Goal: Information Seeking & Learning: Learn about a topic

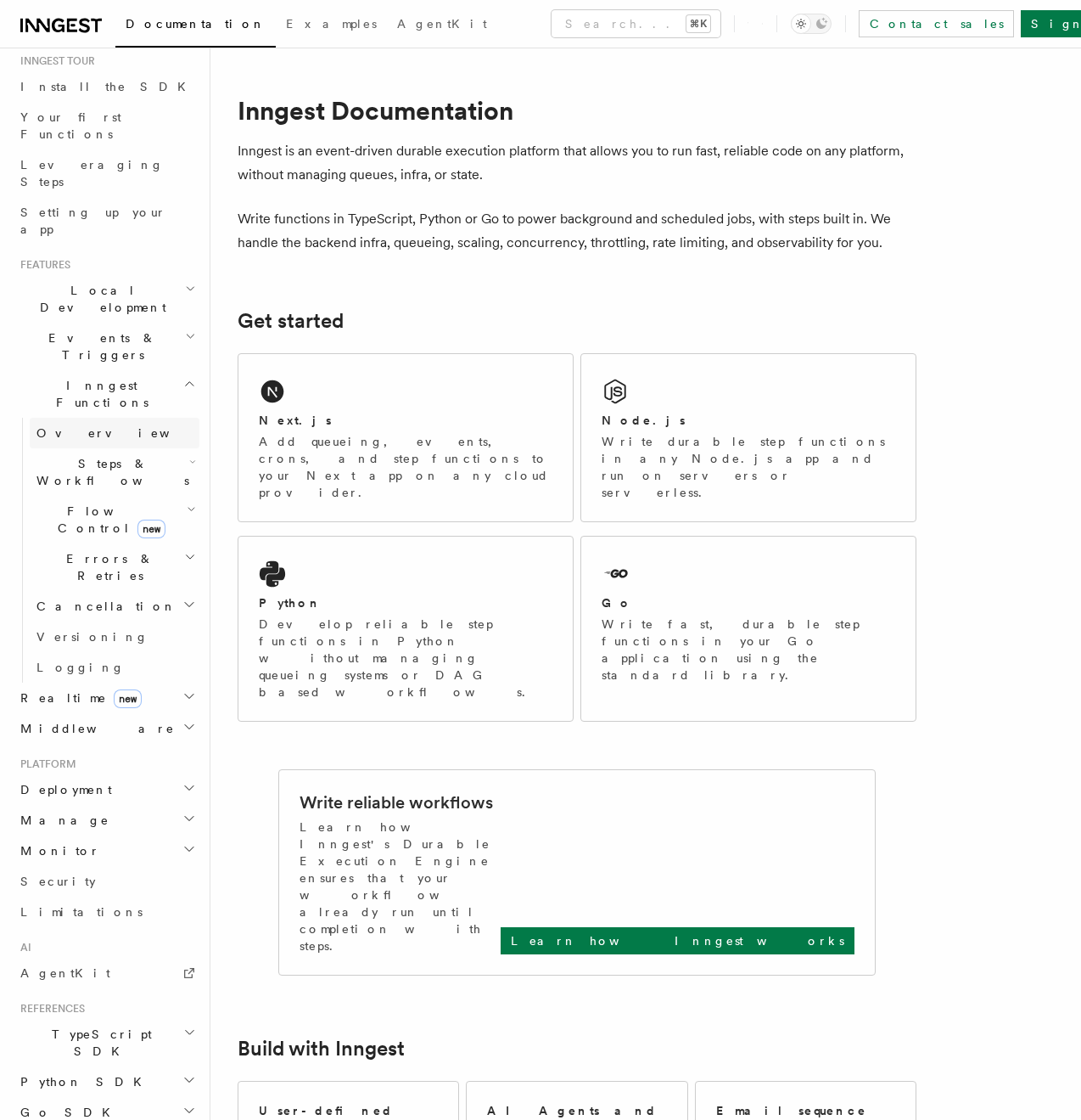
scroll to position [175, 0]
click at [100, 834] on h2 "Monitor" at bounding box center [107, 849] width 186 height 31
click at [99, 873] on span "Observability & metrics" at bounding box center [124, 888] width 175 height 31
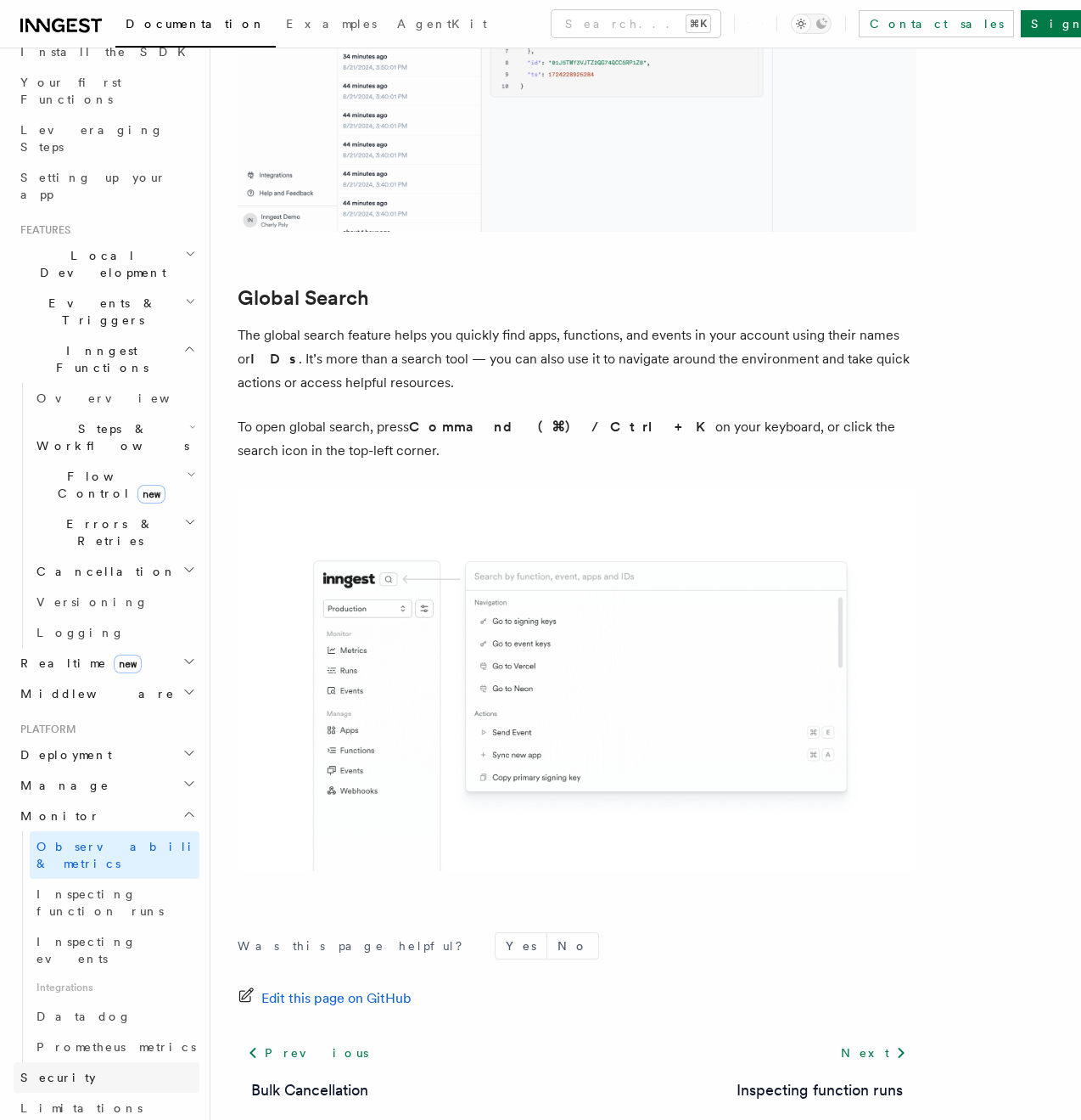
scroll to position [215, 0]
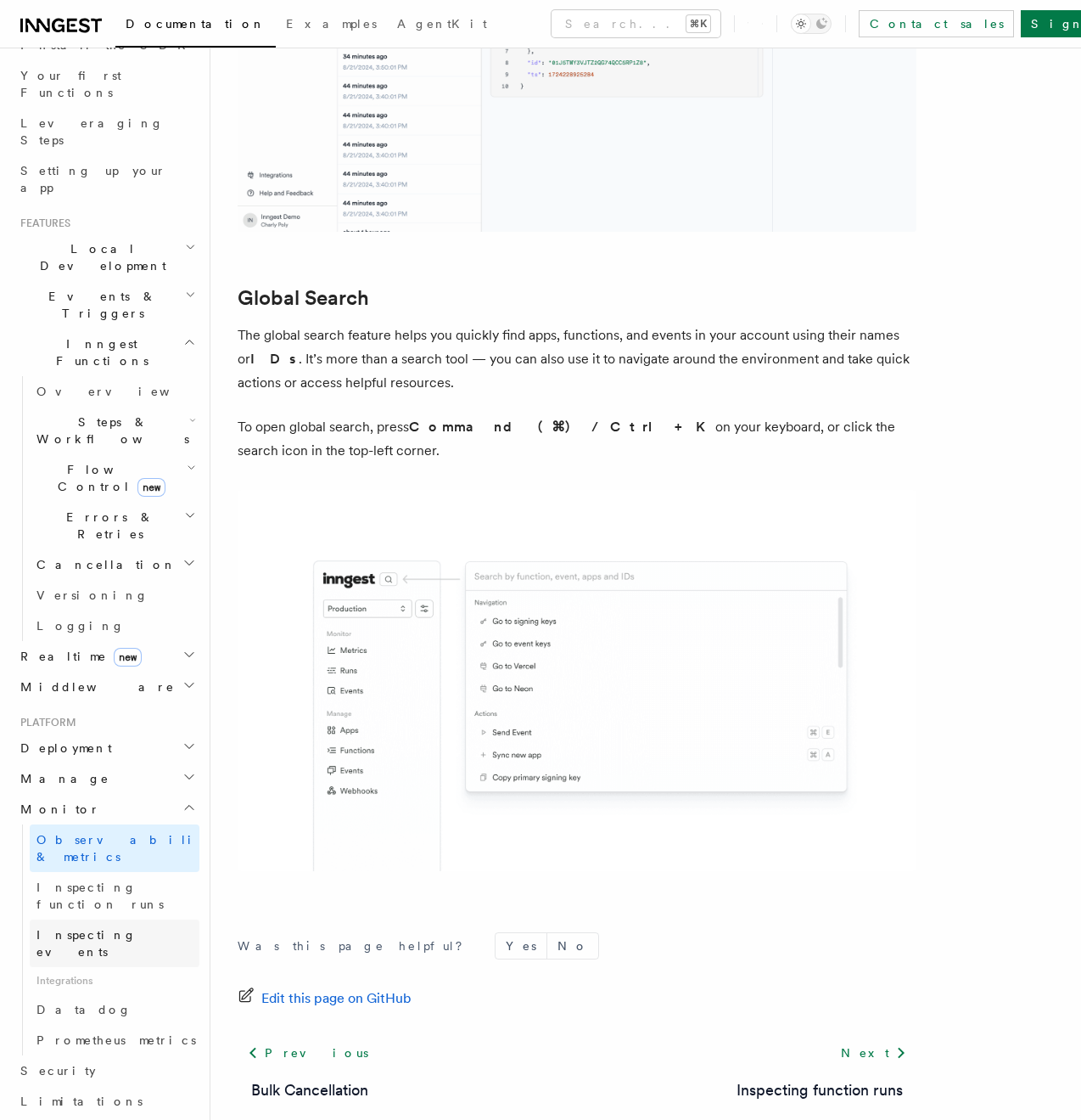
click at [104, 928] on span "Inspecting events" at bounding box center [86, 942] width 100 height 31
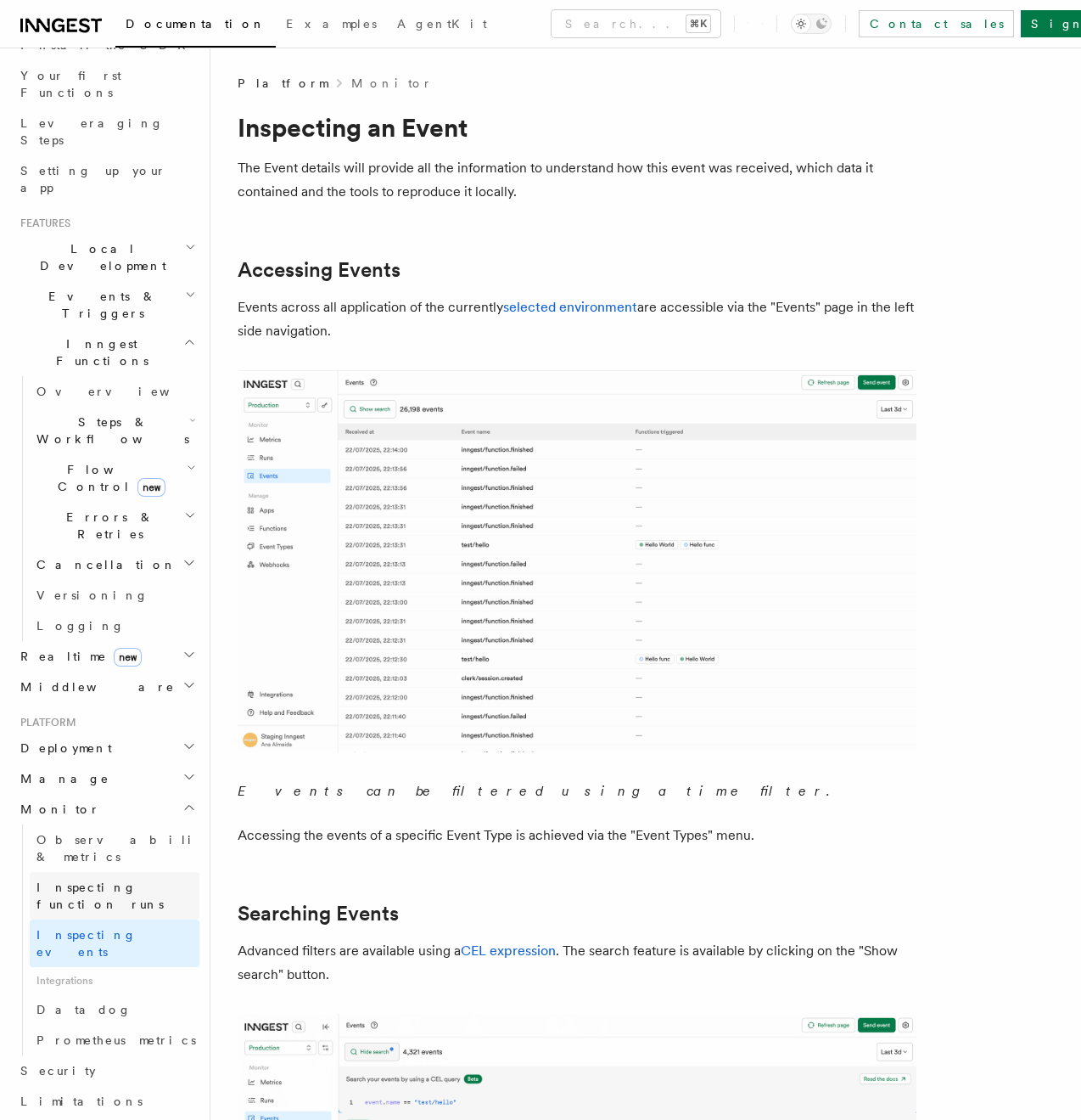
click at [139, 880] on span "Inspecting function runs" at bounding box center [99, 895] width 127 height 31
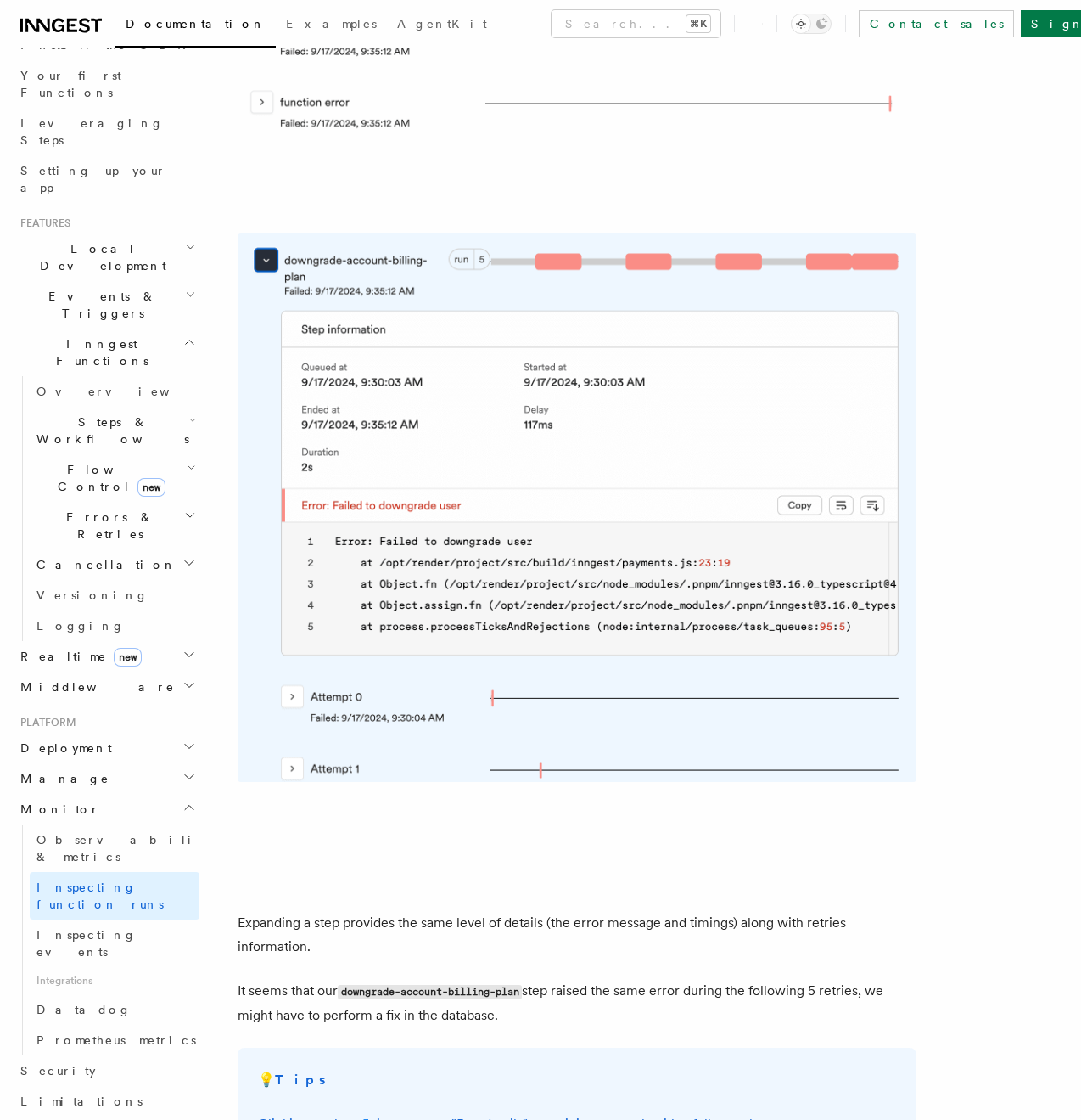
scroll to position [3851, 0]
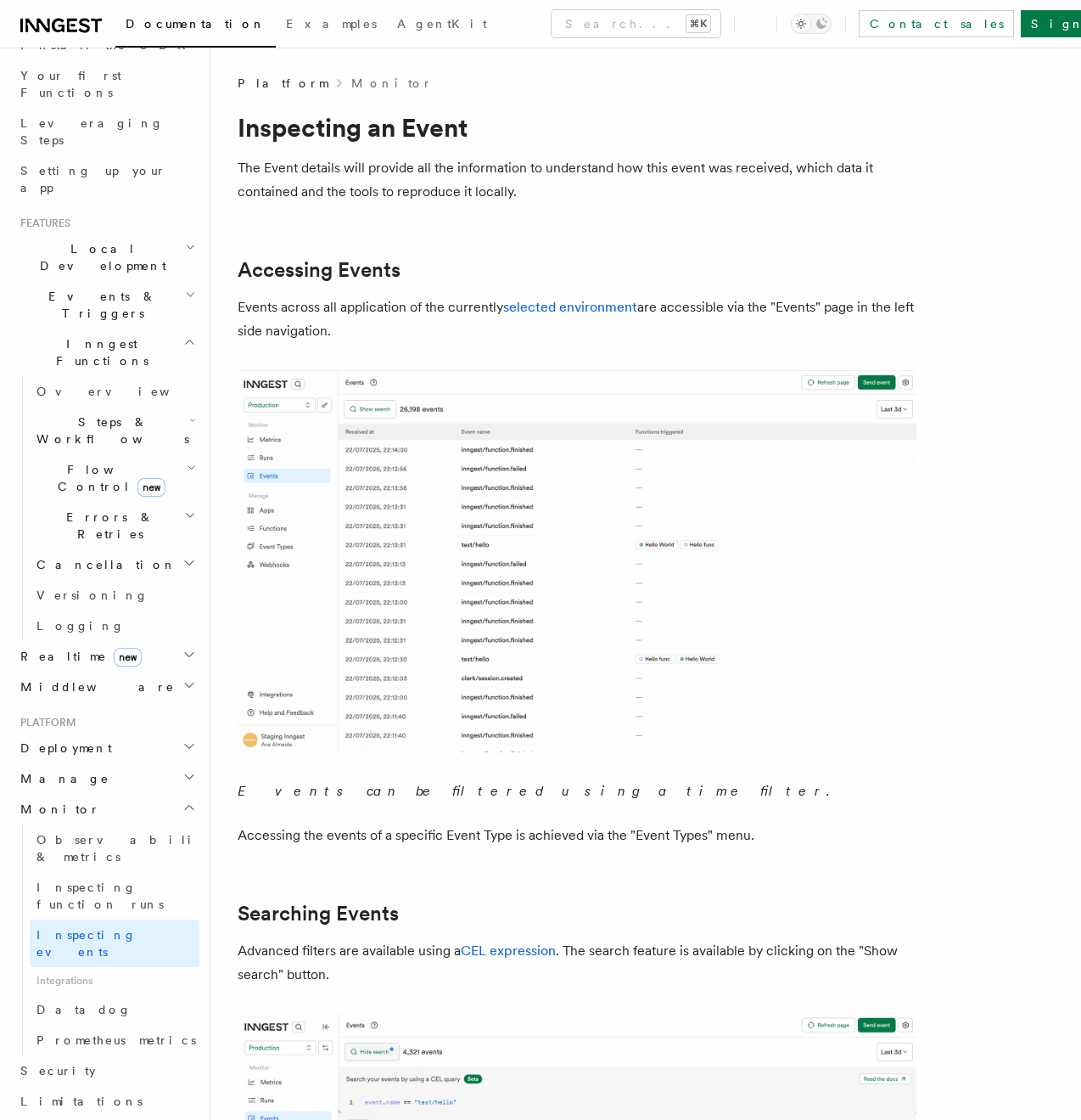
scroll to position [3851, 0]
